Goal: Navigation & Orientation: Understand site structure

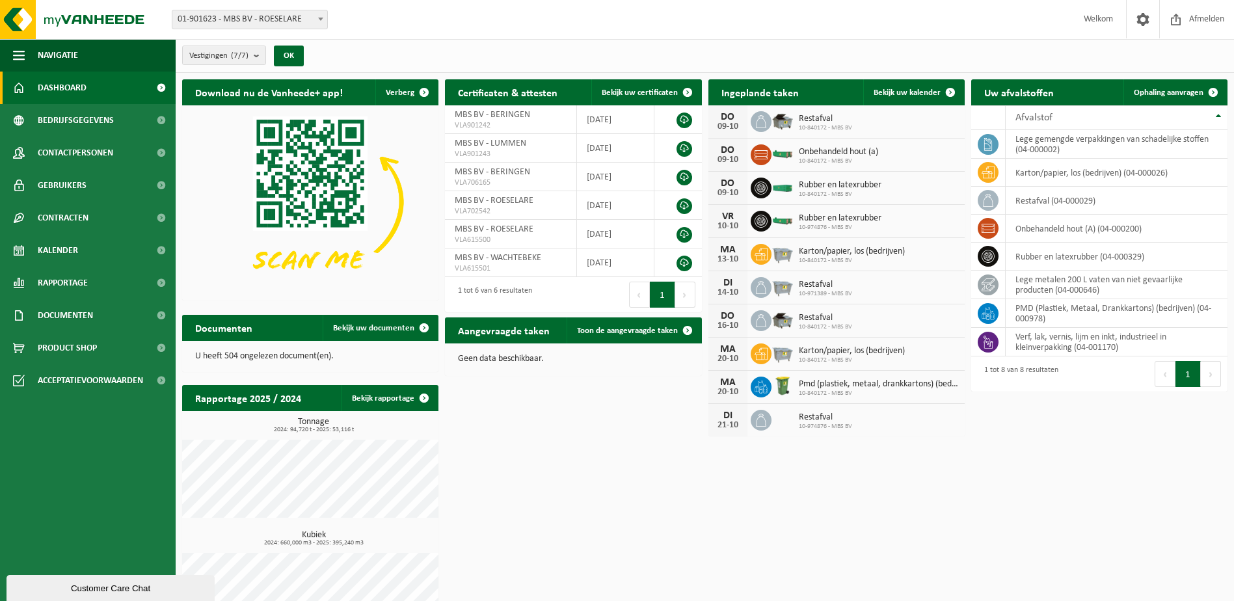
click at [61, 347] on span "Product Shop" at bounding box center [67, 348] width 59 height 33
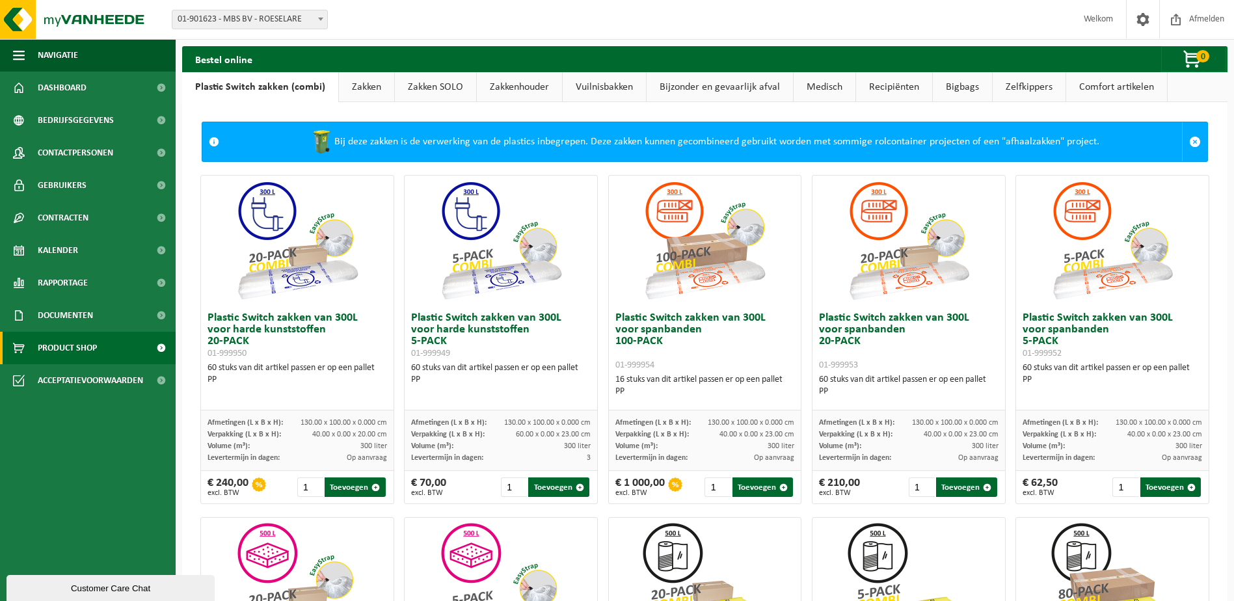
click at [96, 247] on link "Kalender" at bounding box center [88, 250] width 176 height 33
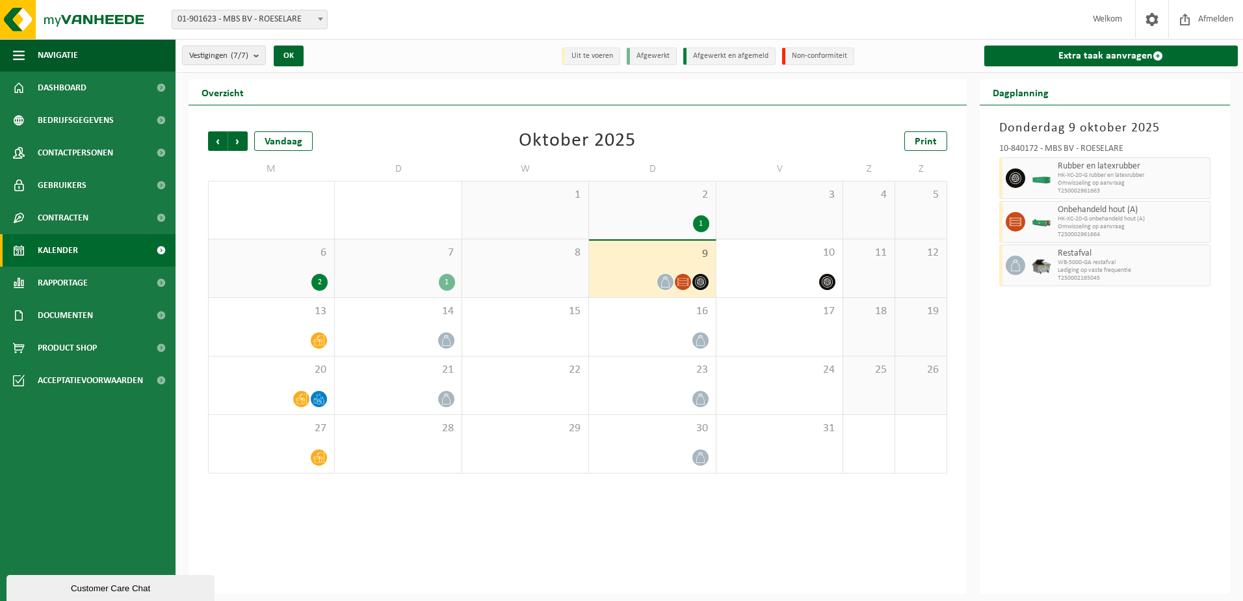
click at [313, 397] on icon at bounding box center [318, 398] width 11 height 11
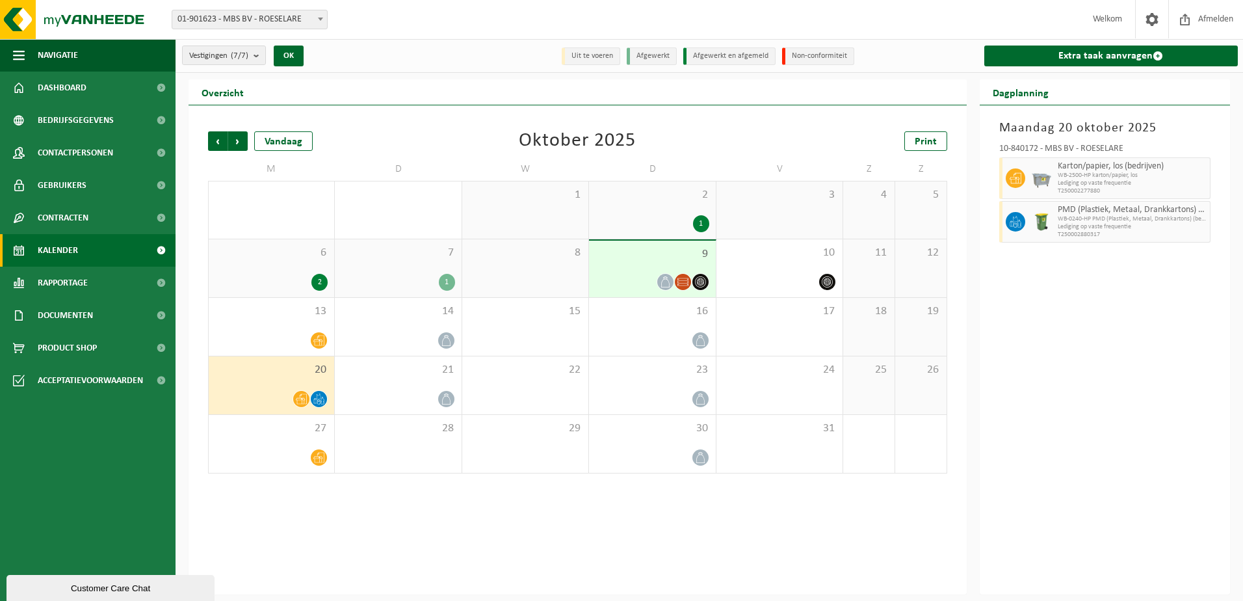
click at [315, 384] on div "20" at bounding box center [272, 385] width 126 height 58
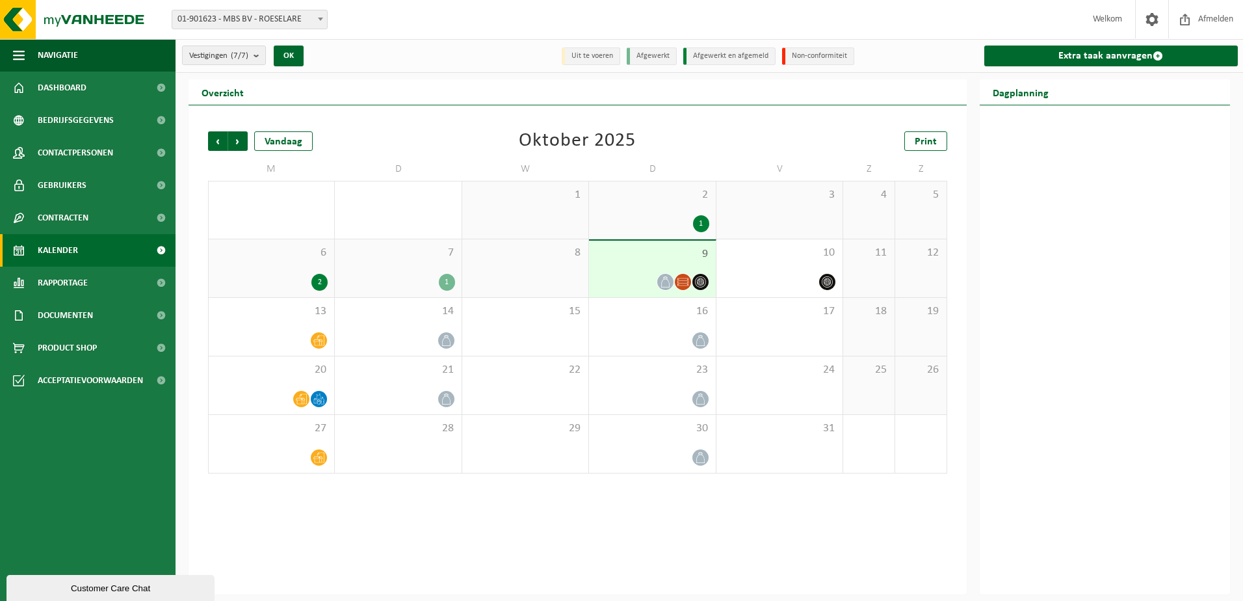
click at [310, 379] on div "20" at bounding box center [272, 385] width 126 height 58
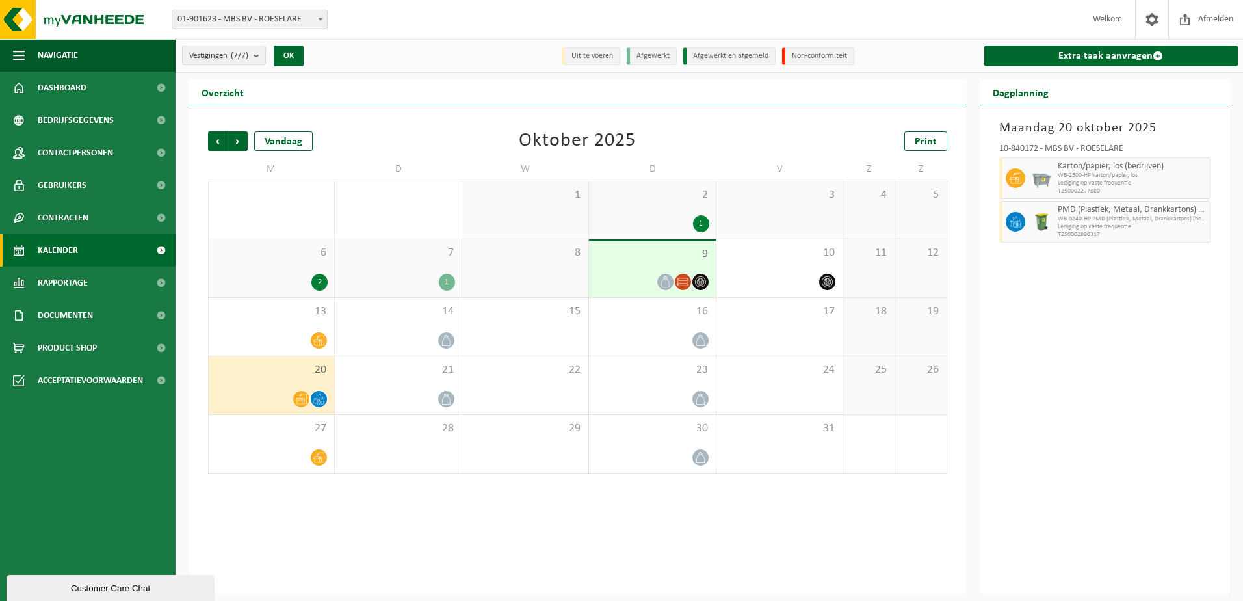
click at [279, 266] on div "6 2" at bounding box center [272, 268] width 126 height 58
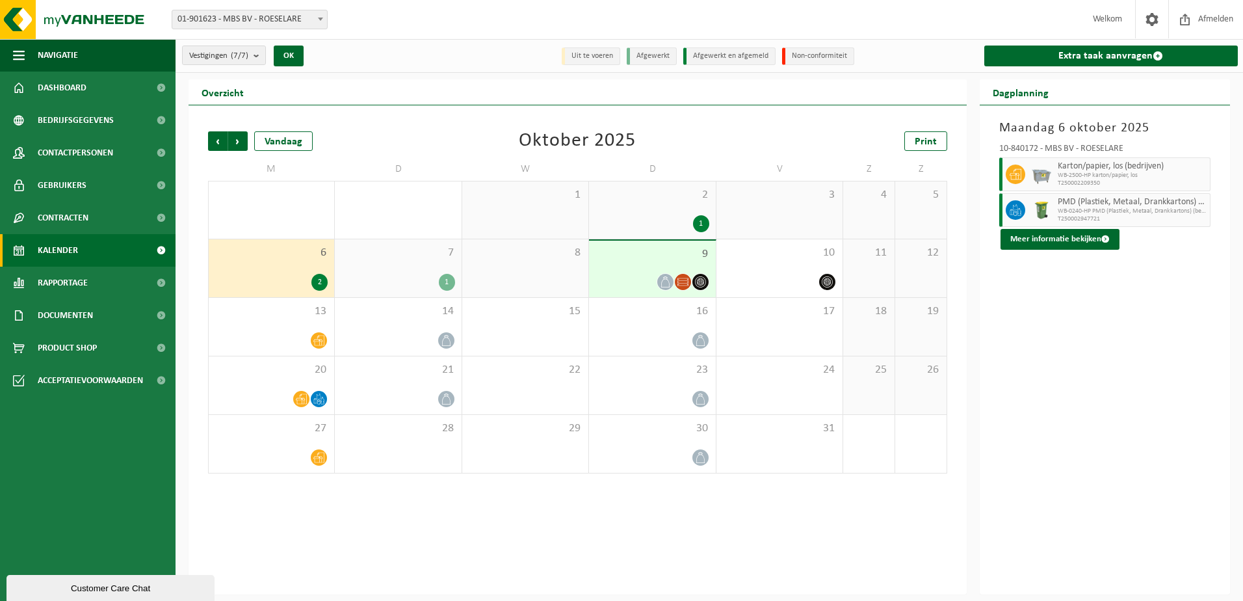
click at [1112, 205] on span "PMD (Plastiek, Metaal, Drankkartons) (bedrijven)" at bounding box center [1133, 202] width 150 height 10
click at [1081, 242] on button "Meer informatie bekijken" at bounding box center [1060, 239] width 119 height 21
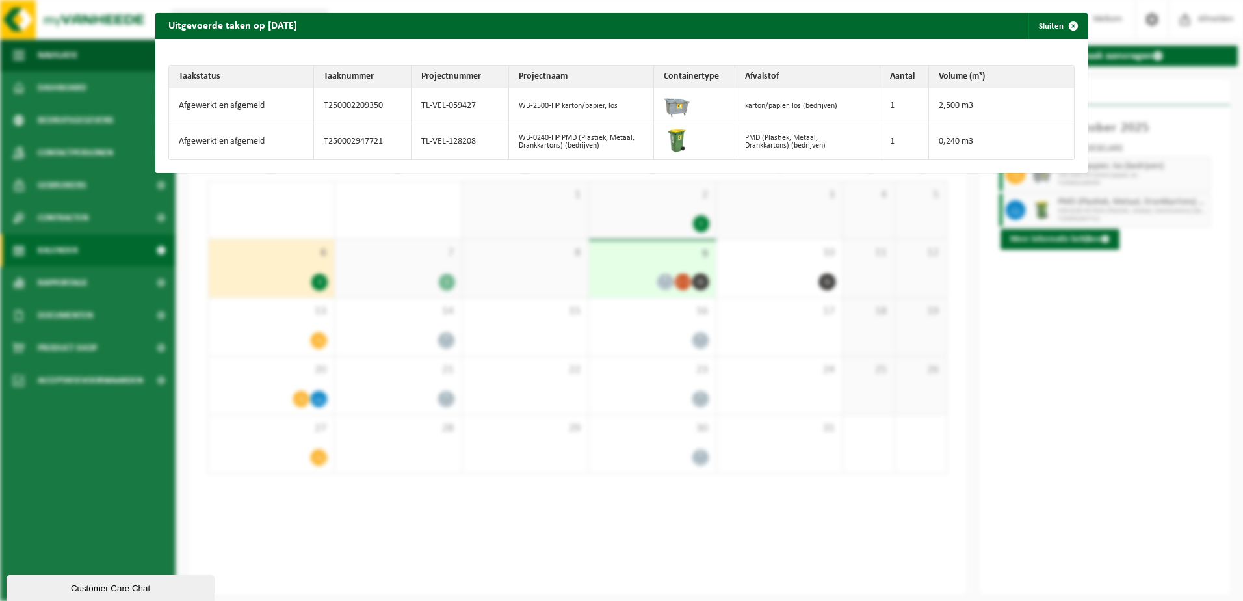
click at [1066, 29] on span "button" at bounding box center [1074, 26] width 26 height 26
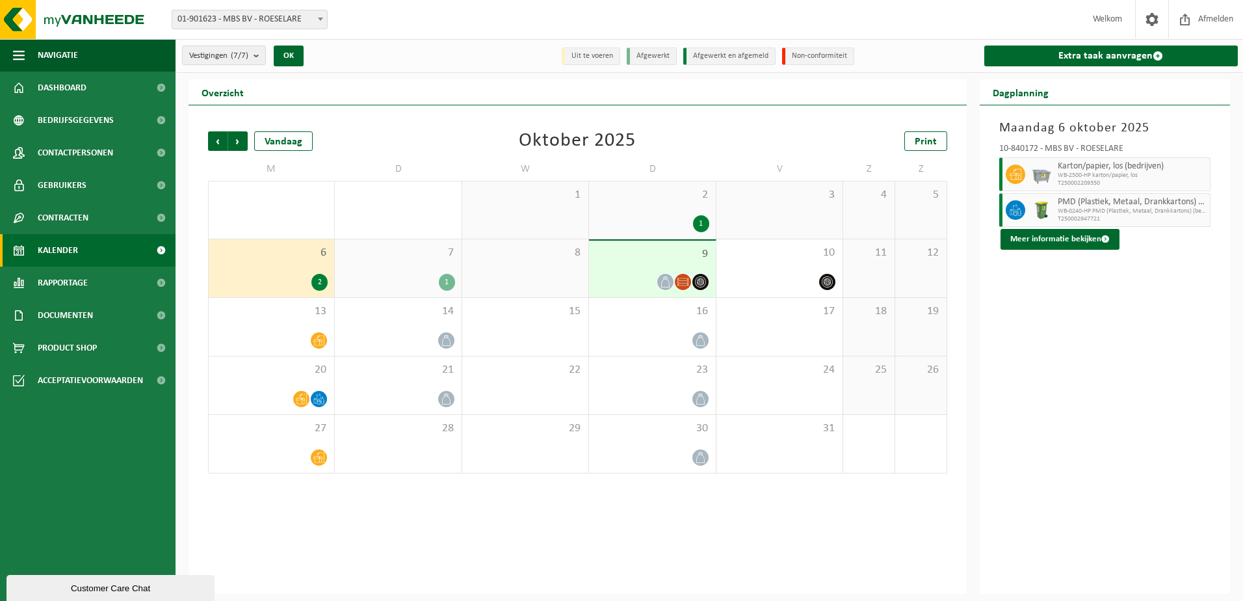
click at [81, 344] on span "Product Shop" at bounding box center [67, 348] width 59 height 33
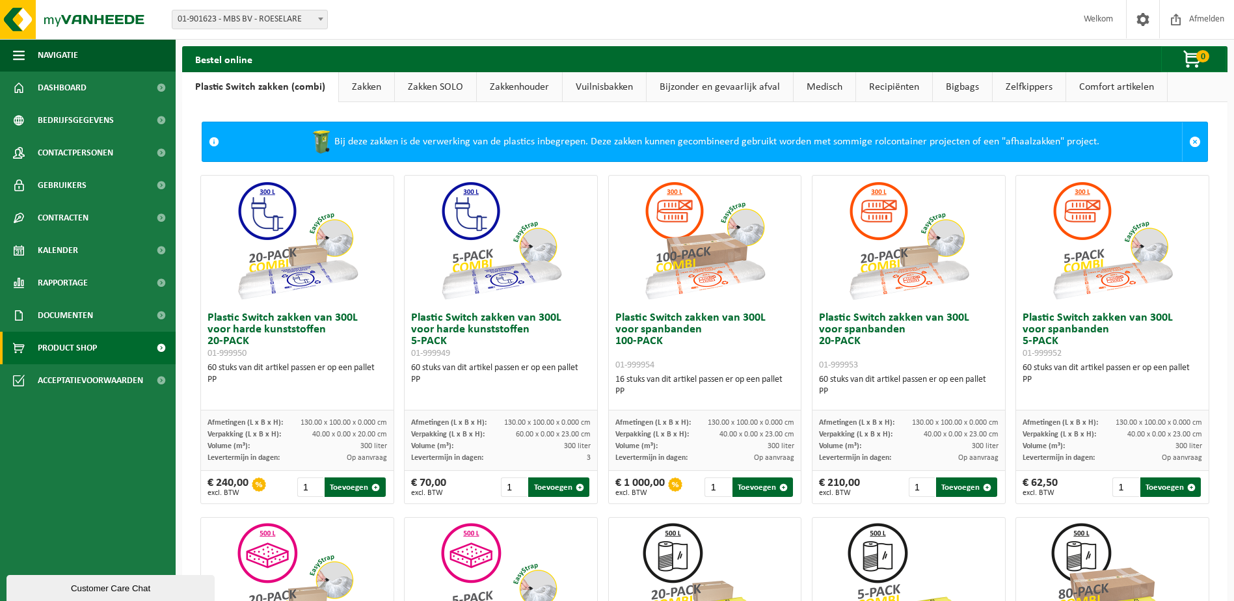
click at [892, 90] on link "Recipiënten" at bounding box center [894, 87] width 76 height 30
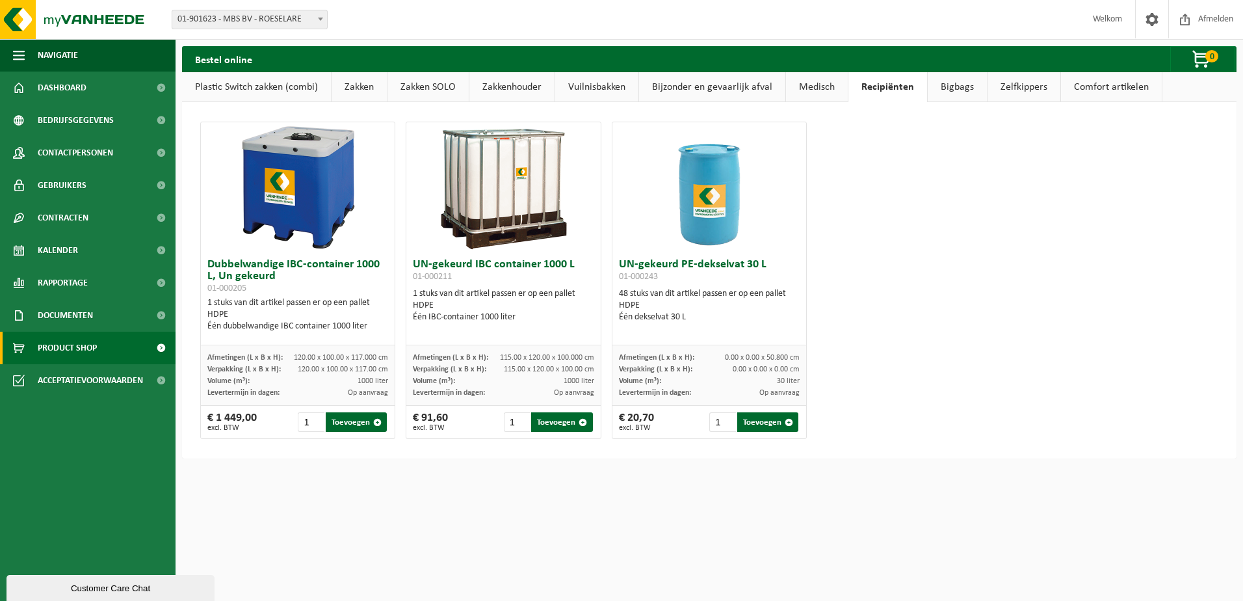
click at [76, 222] on span "Contracten" at bounding box center [63, 218] width 51 height 33
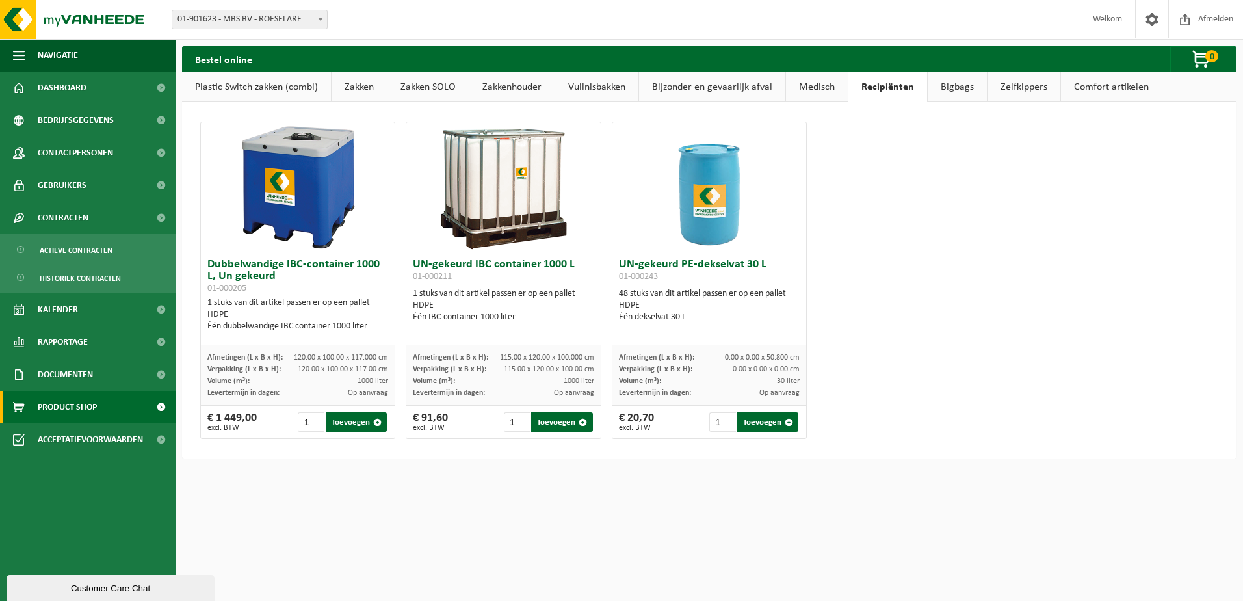
click at [81, 255] on span "Actieve contracten" at bounding box center [76, 250] width 73 height 25
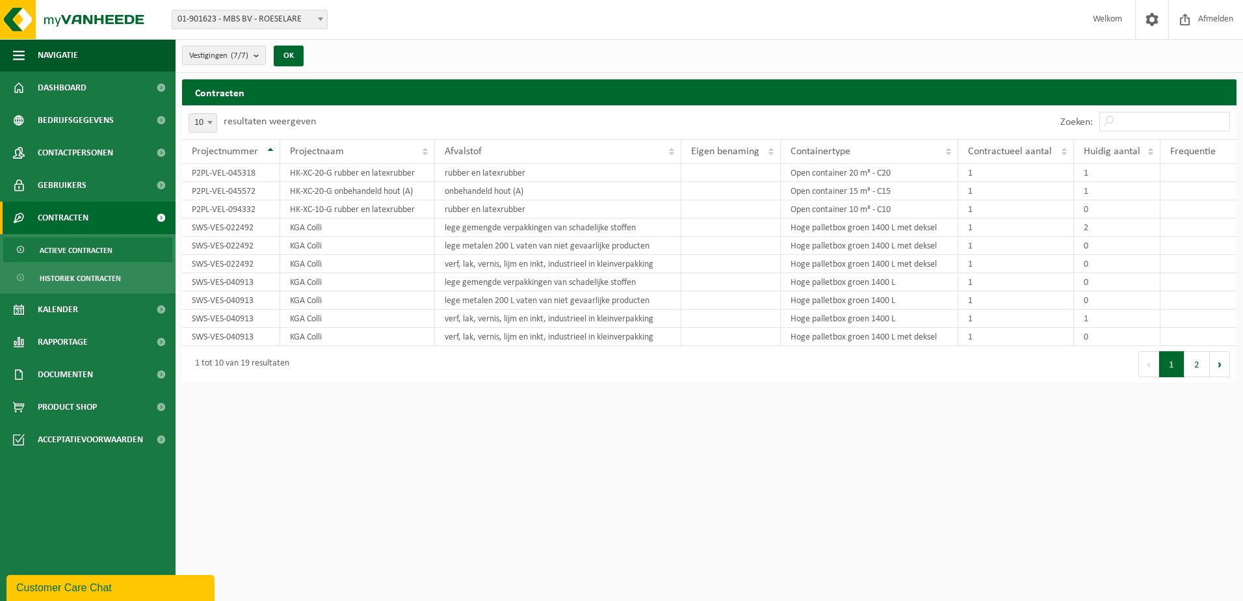
click at [88, 98] on link "Dashboard" at bounding box center [88, 88] width 176 height 33
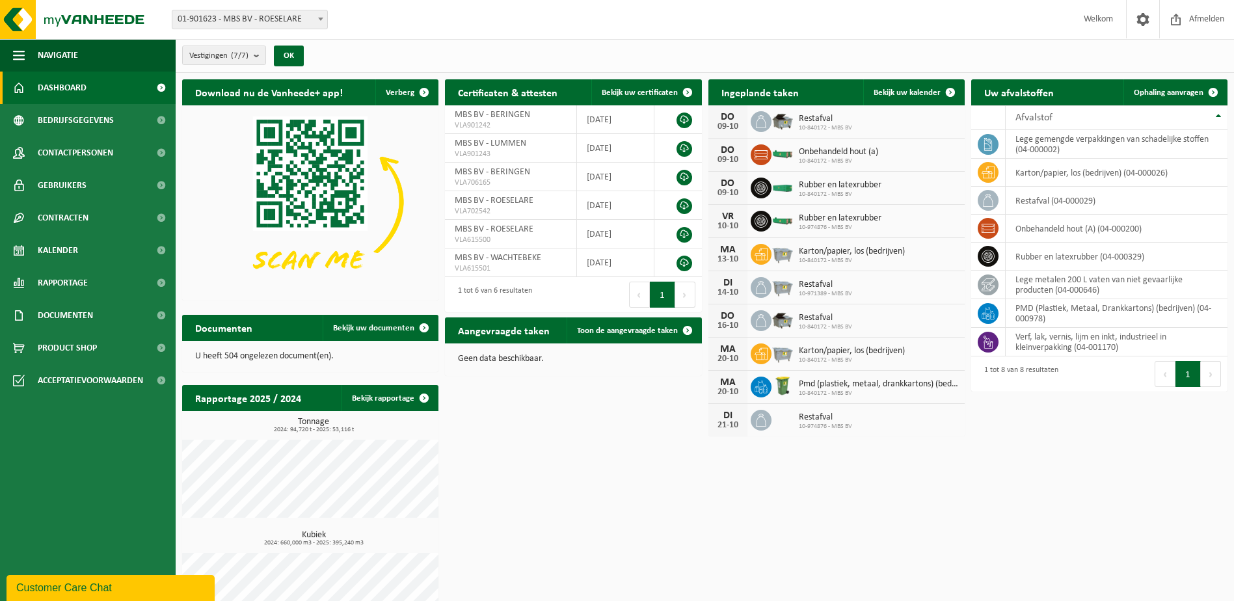
click at [75, 126] on span "Bedrijfsgegevens" at bounding box center [76, 120] width 76 height 33
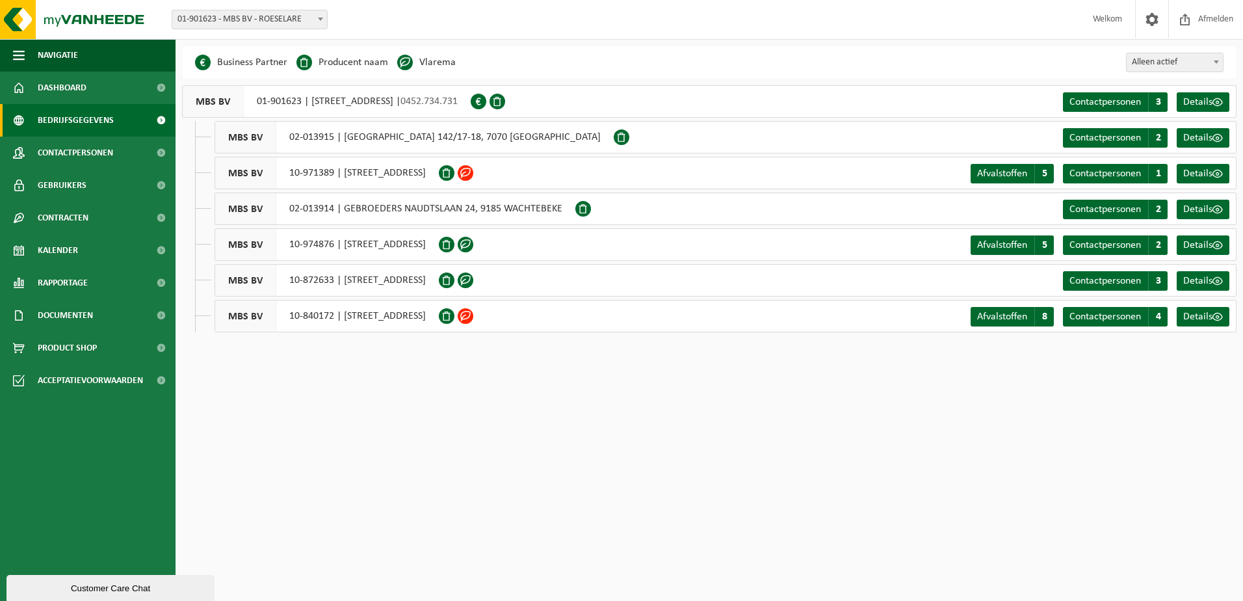
click at [73, 153] on span "Contactpersonen" at bounding box center [75, 153] width 75 height 33
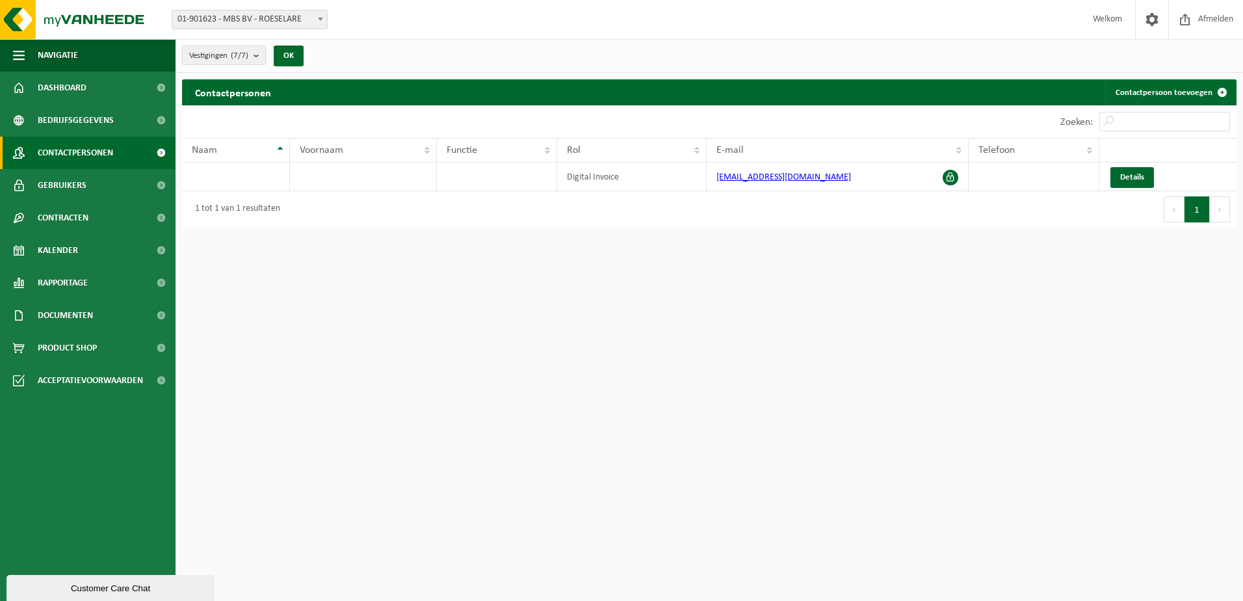
click at [79, 188] on span "Gebruikers" at bounding box center [62, 185] width 49 height 33
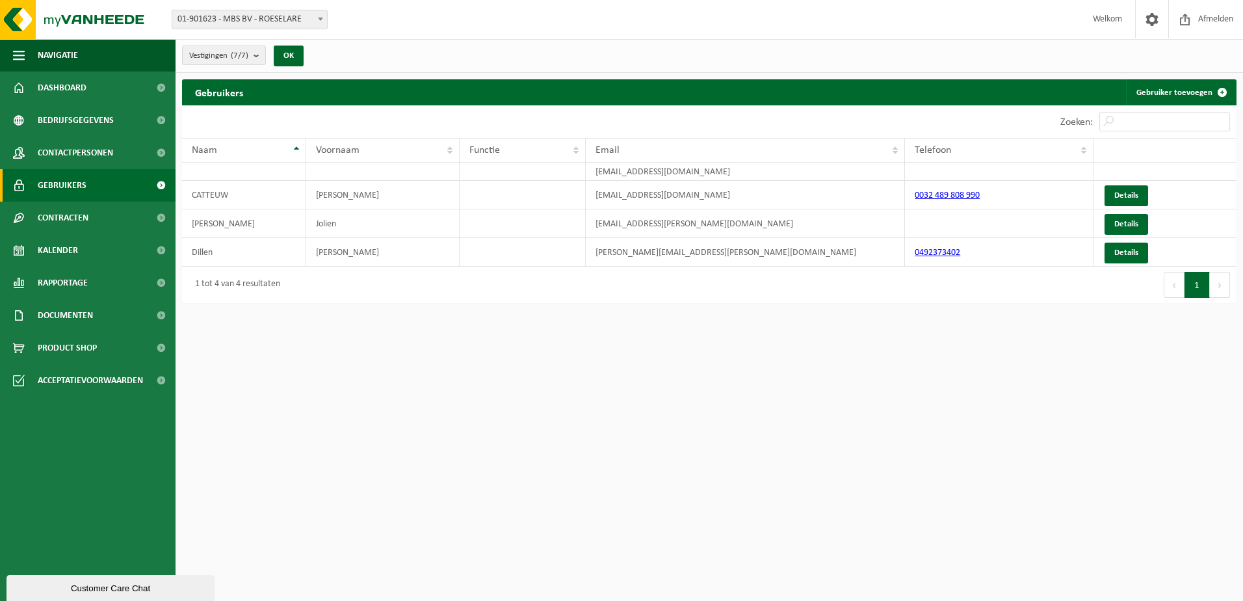
click at [72, 254] on span "Kalender" at bounding box center [58, 250] width 40 height 33
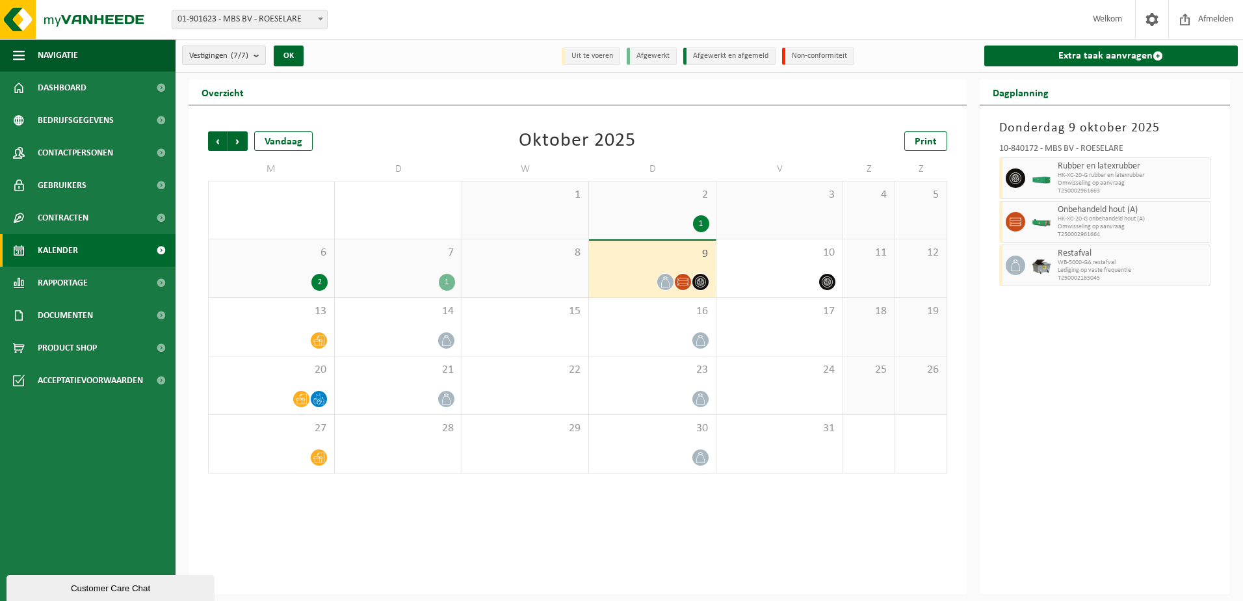
click at [60, 284] on span "Rapportage" at bounding box center [63, 283] width 50 height 33
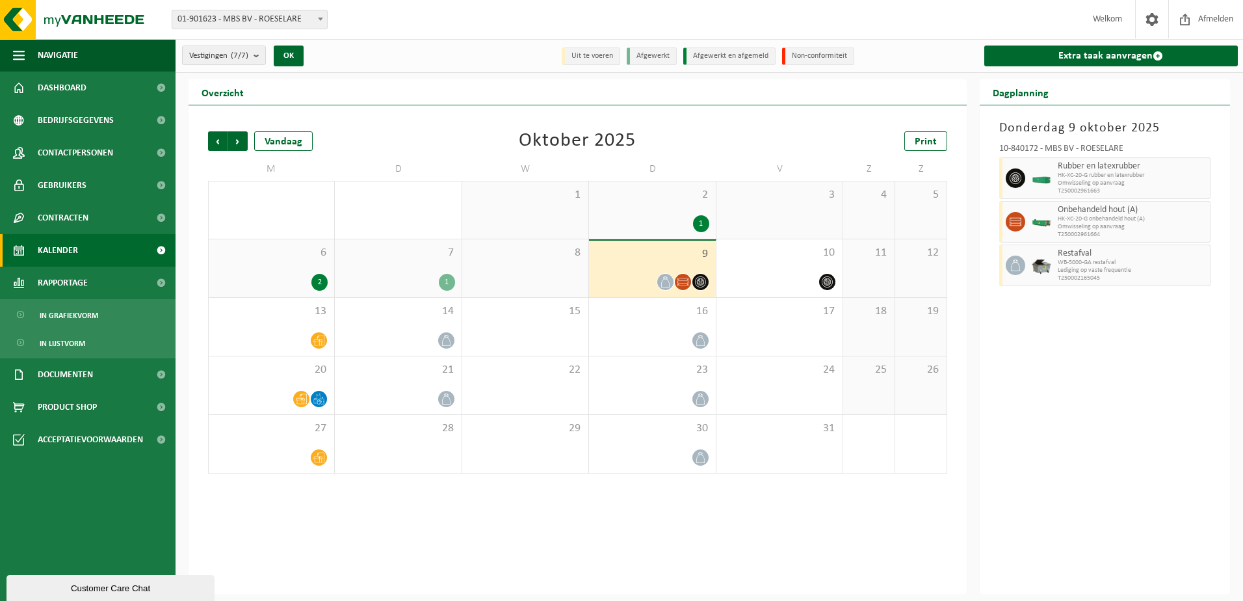
click at [78, 376] on span "Documenten" at bounding box center [65, 374] width 55 height 33
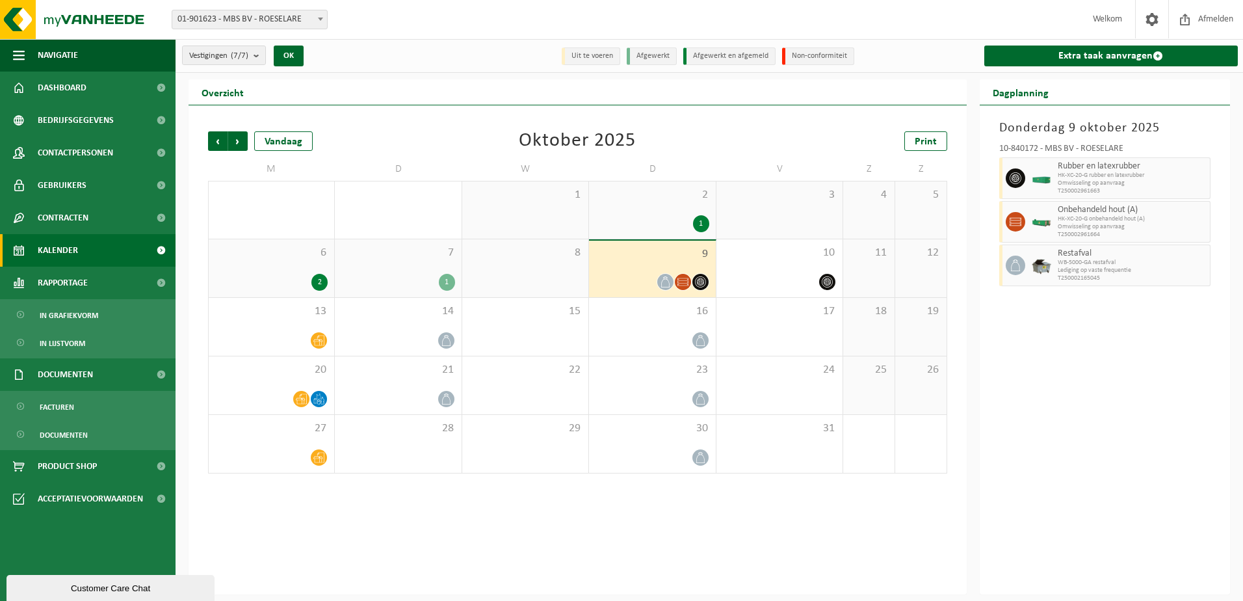
click at [74, 378] on span "Documenten" at bounding box center [65, 374] width 55 height 33
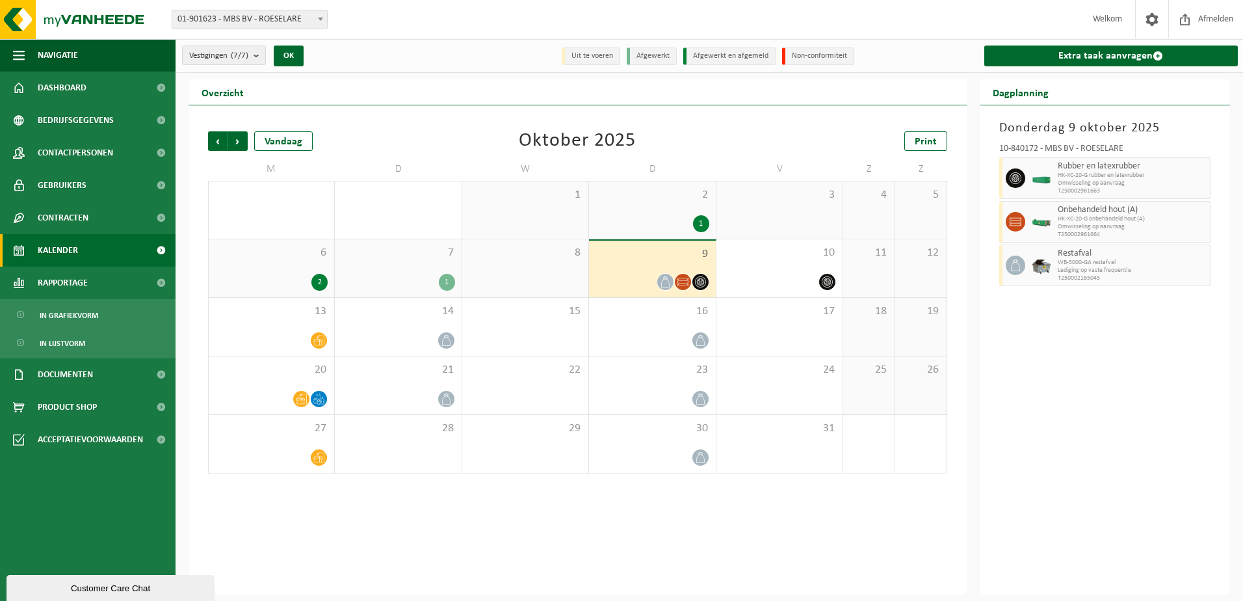
click at [75, 405] on span "Product Shop" at bounding box center [67, 407] width 59 height 33
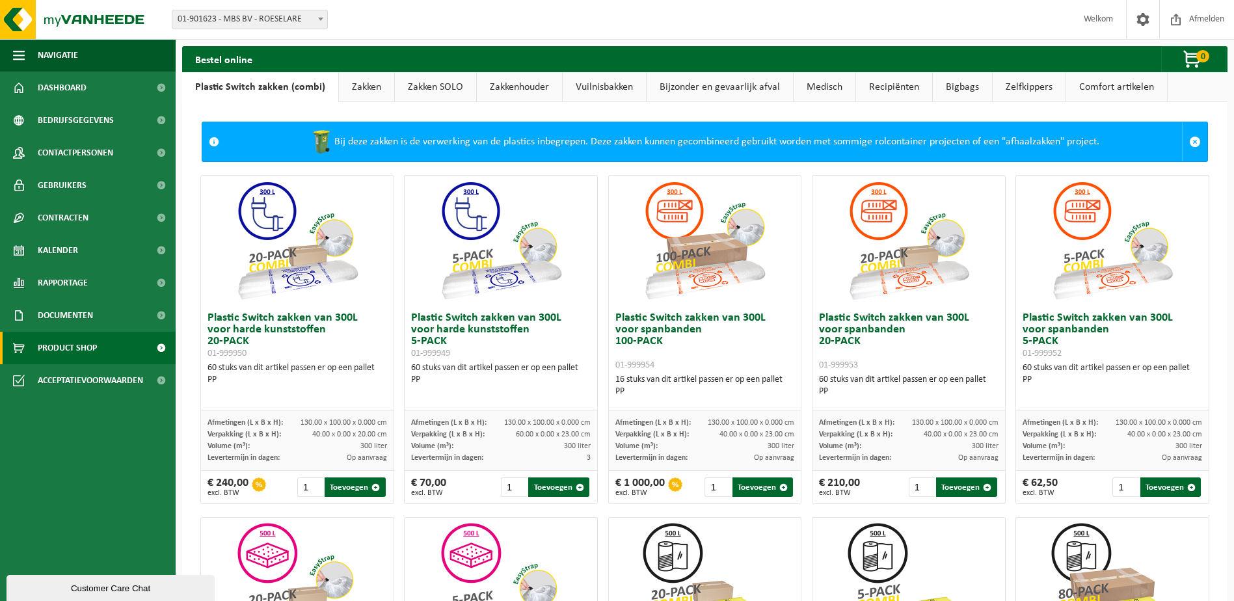
click at [595, 89] on link "Vuilnisbakken" at bounding box center [604, 87] width 83 height 30
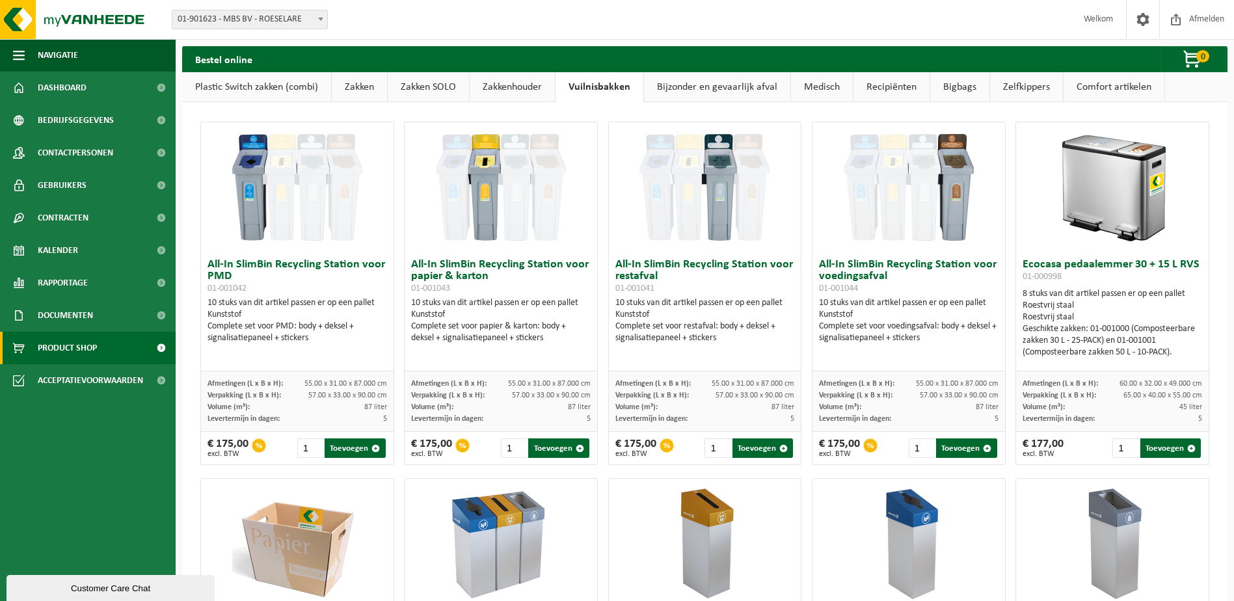
click at [1035, 92] on link "Zelfkippers" at bounding box center [1026, 87] width 73 height 30
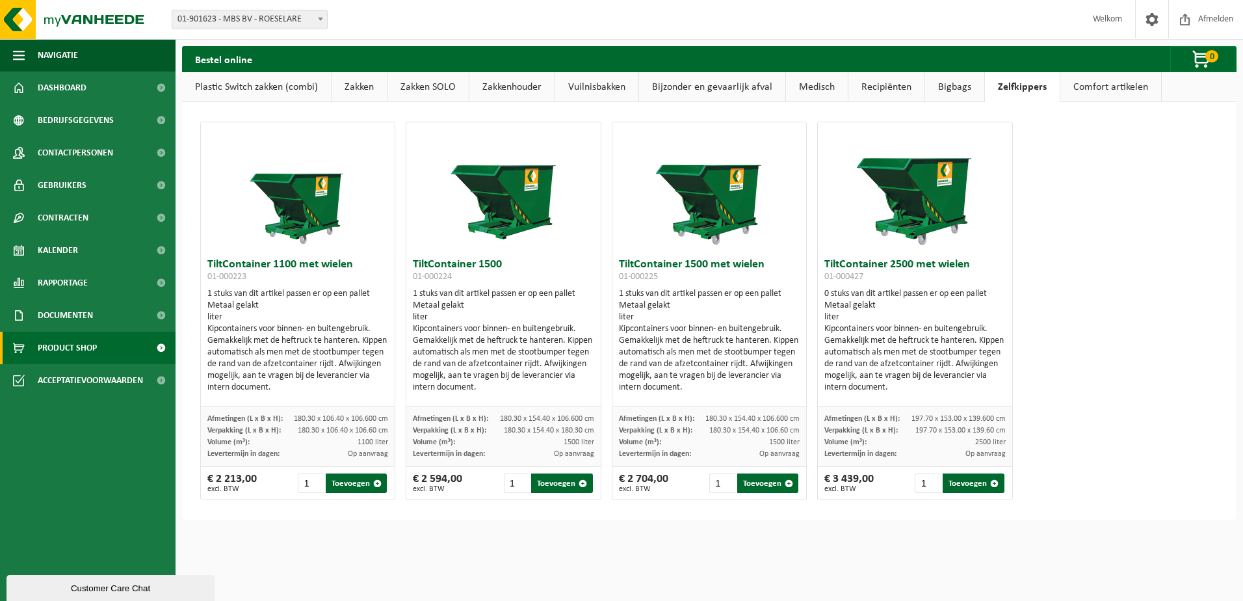
click at [958, 90] on link "Bigbags" at bounding box center [954, 87] width 59 height 30
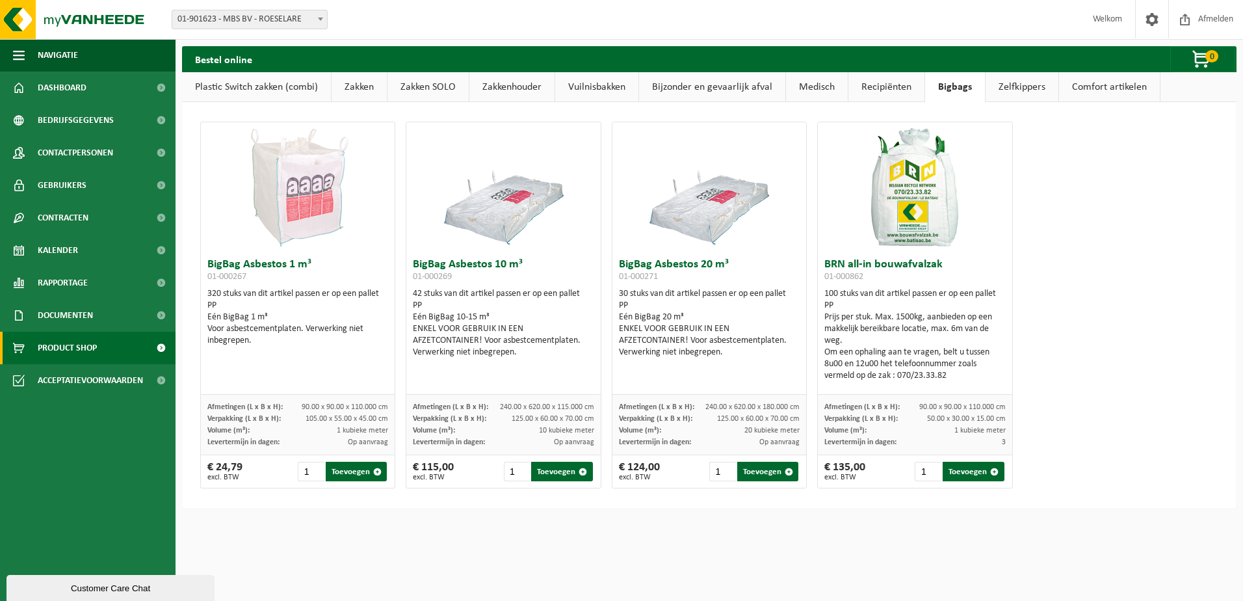
click at [871, 83] on link "Recipiënten" at bounding box center [887, 87] width 76 height 30
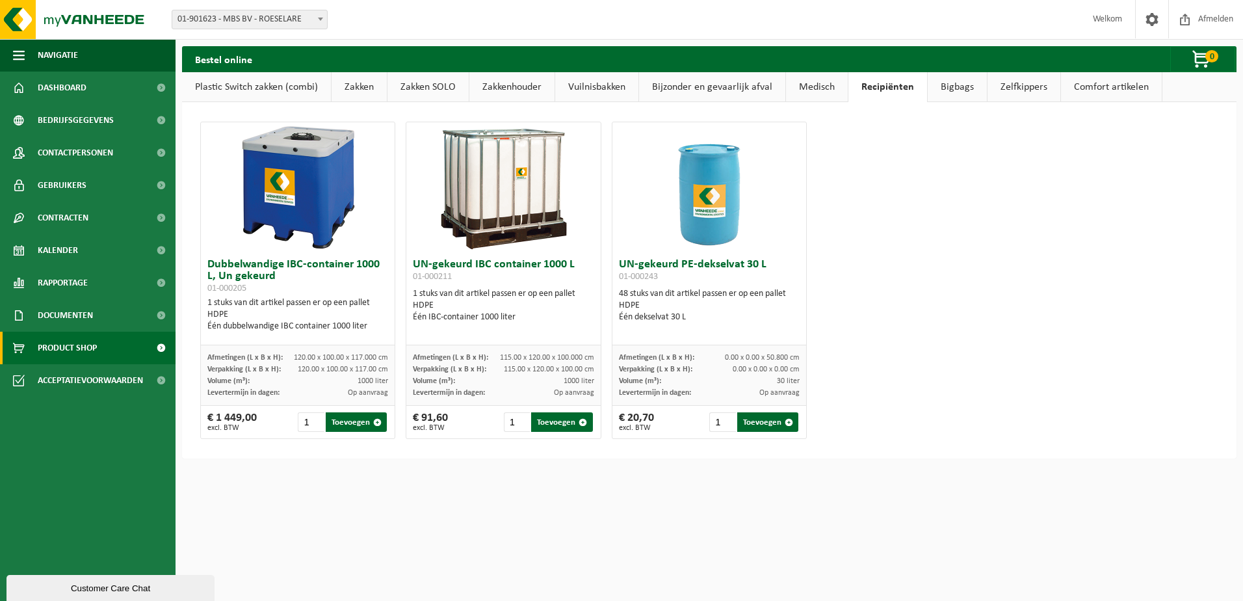
click at [805, 91] on link "Medisch" at bounding box center [817, 87] width 62 height 30
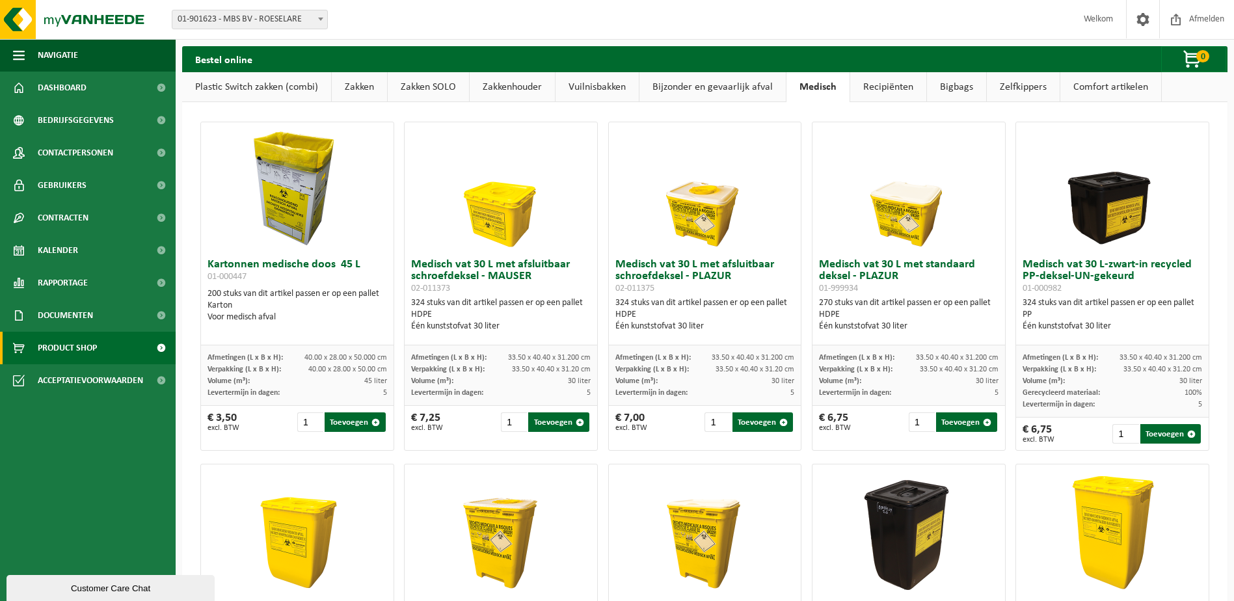
click at [671, 83] on link "Bijzonder en gevaarlijk afval" at bounding box center [712, 87] width 146 height 30
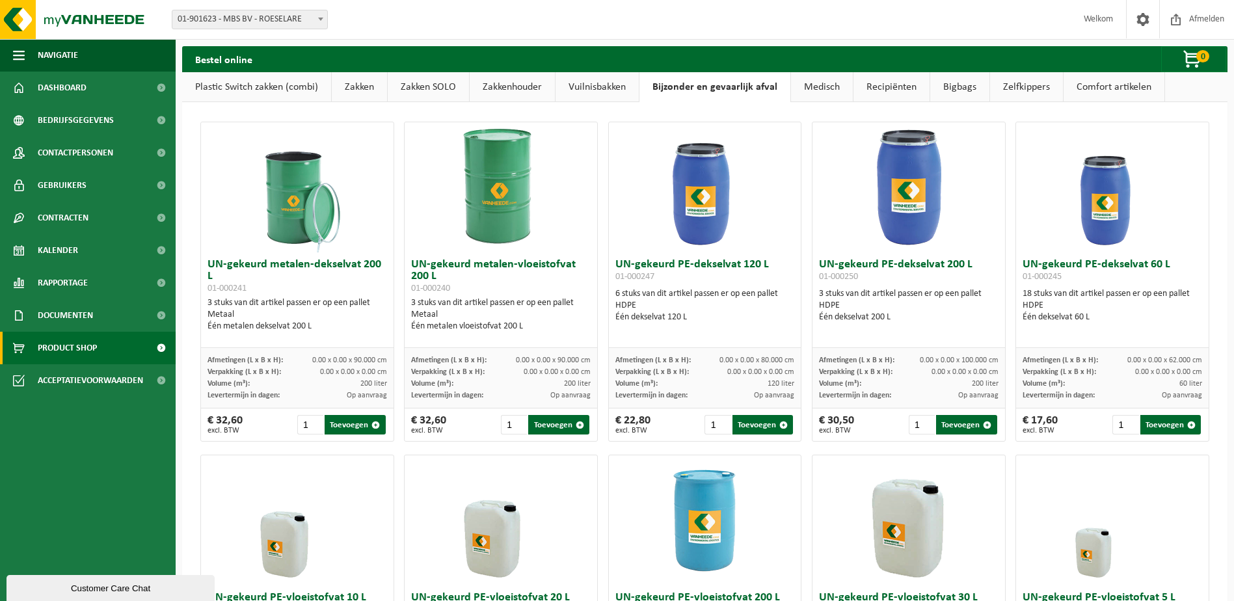
click at [591, 80] on link "Vuilnisbakken" at bounding box center [596, 87] width 83 height 30
